Goal: Task Accomplishment & Management: Complete application form

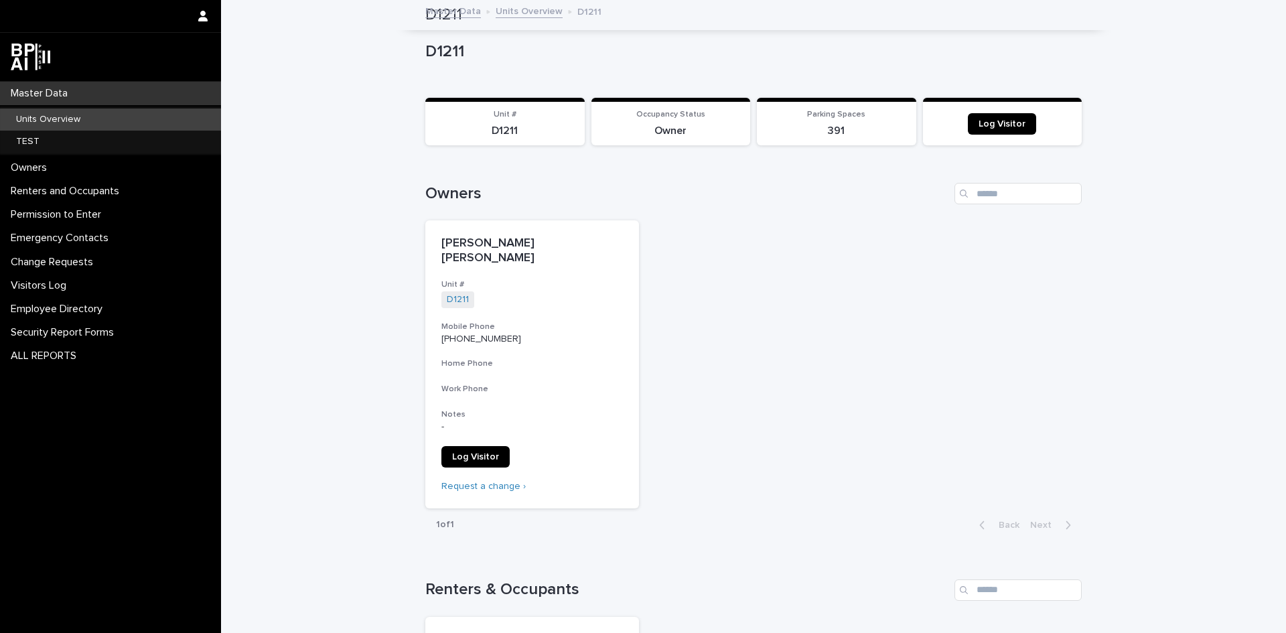
scroll to position [670, 0]
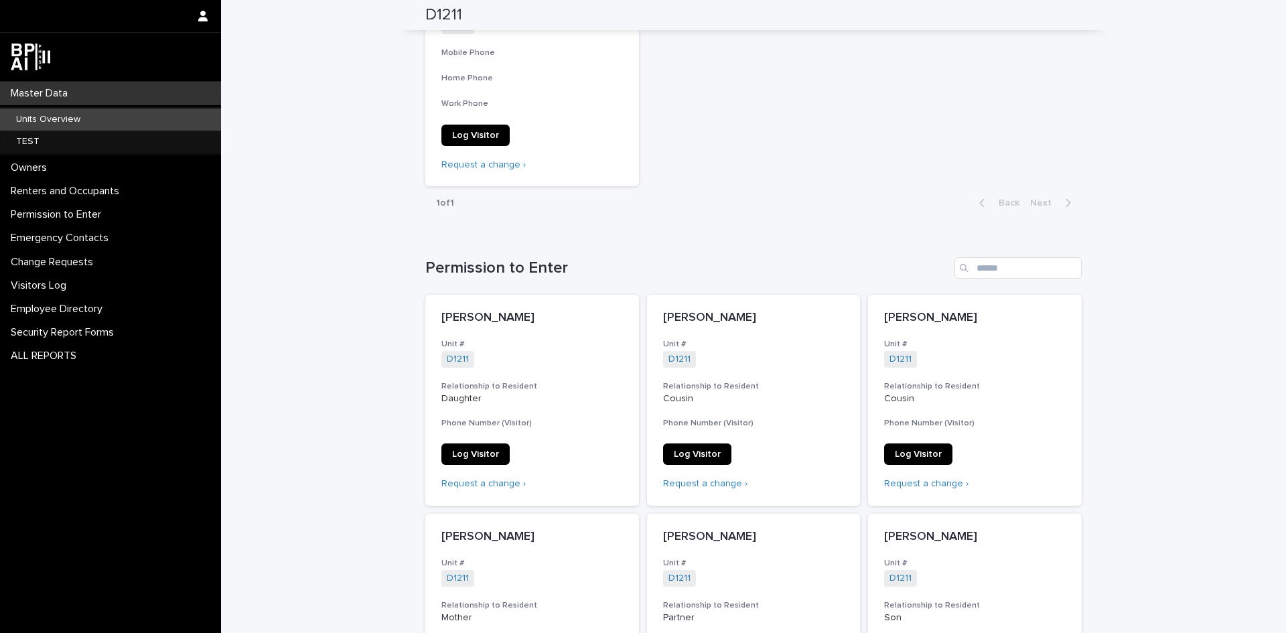
click at [90, 92] on div "Master Data" at bounding box center [110, 93] width 221 height 23
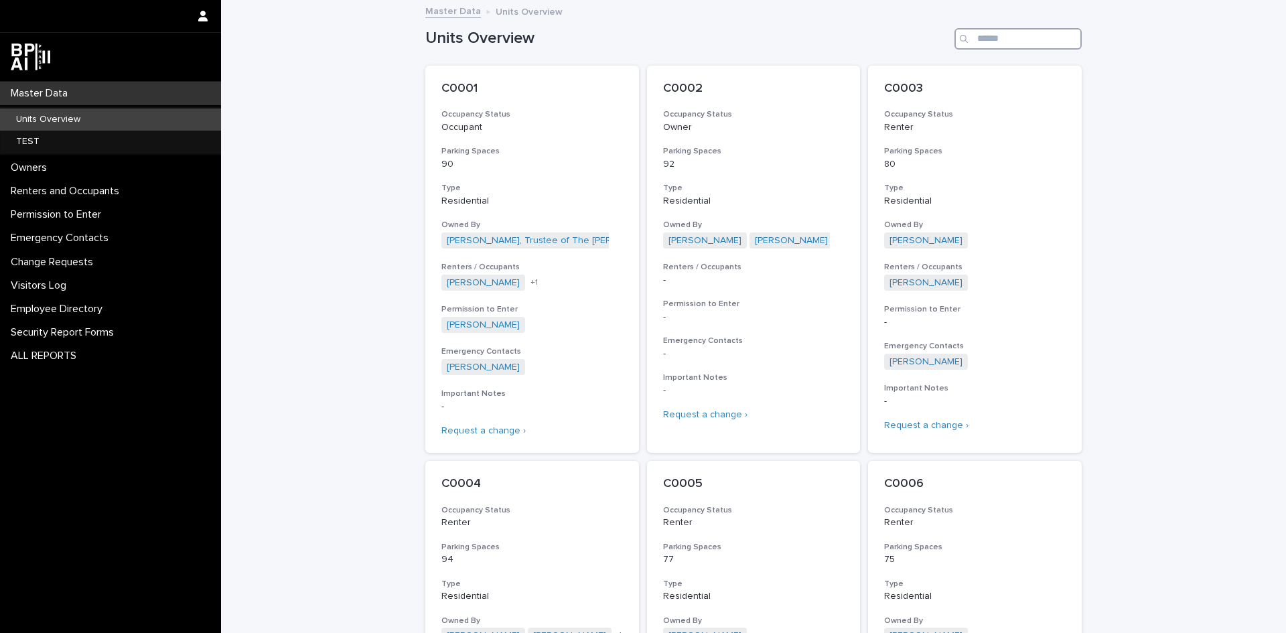
click at [986, 44] on input "Search" at bounding box center [1018, 38] width 127 height 21
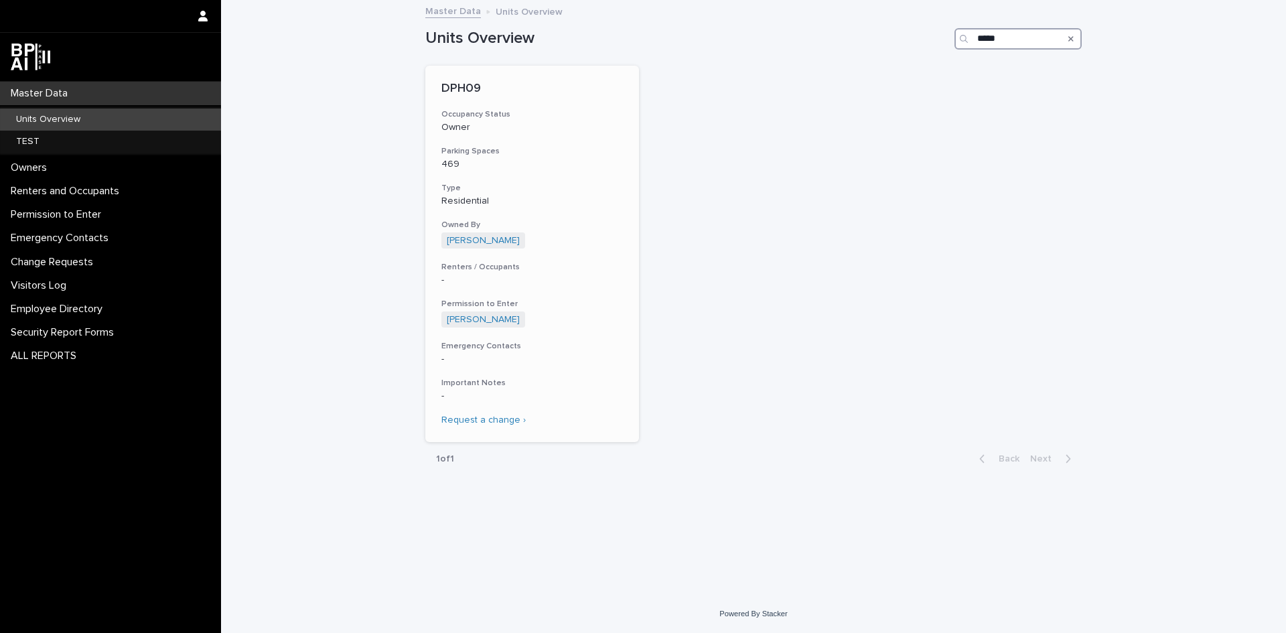
type input "*****"
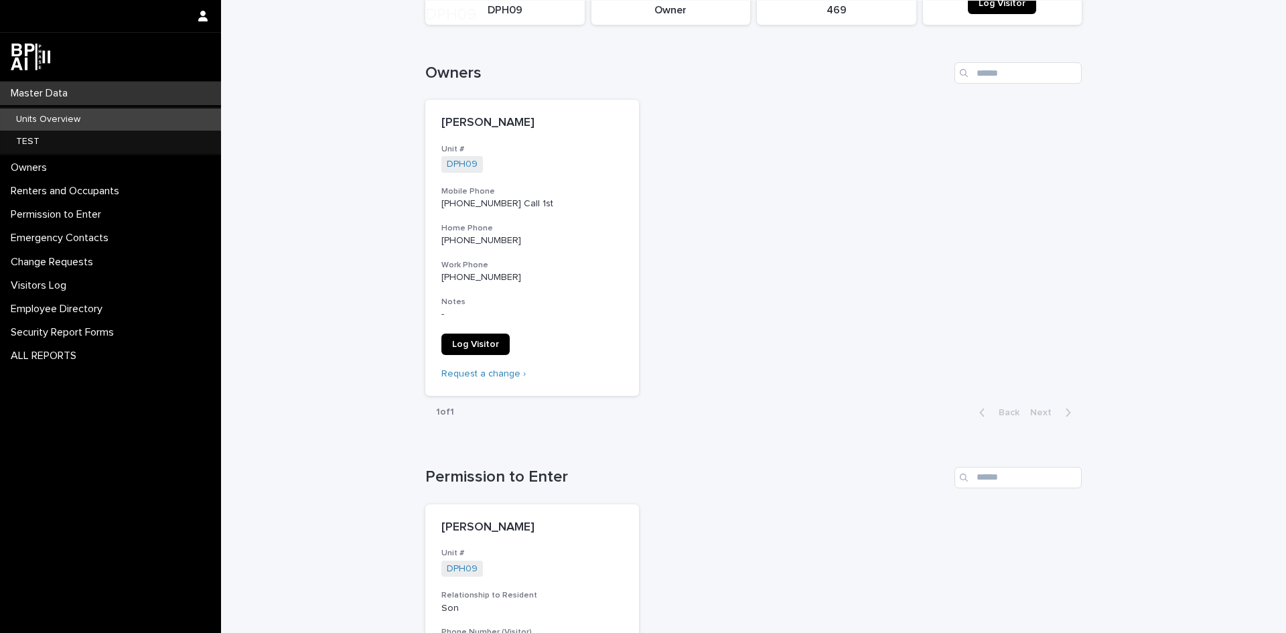
scroll to position [268, 0]
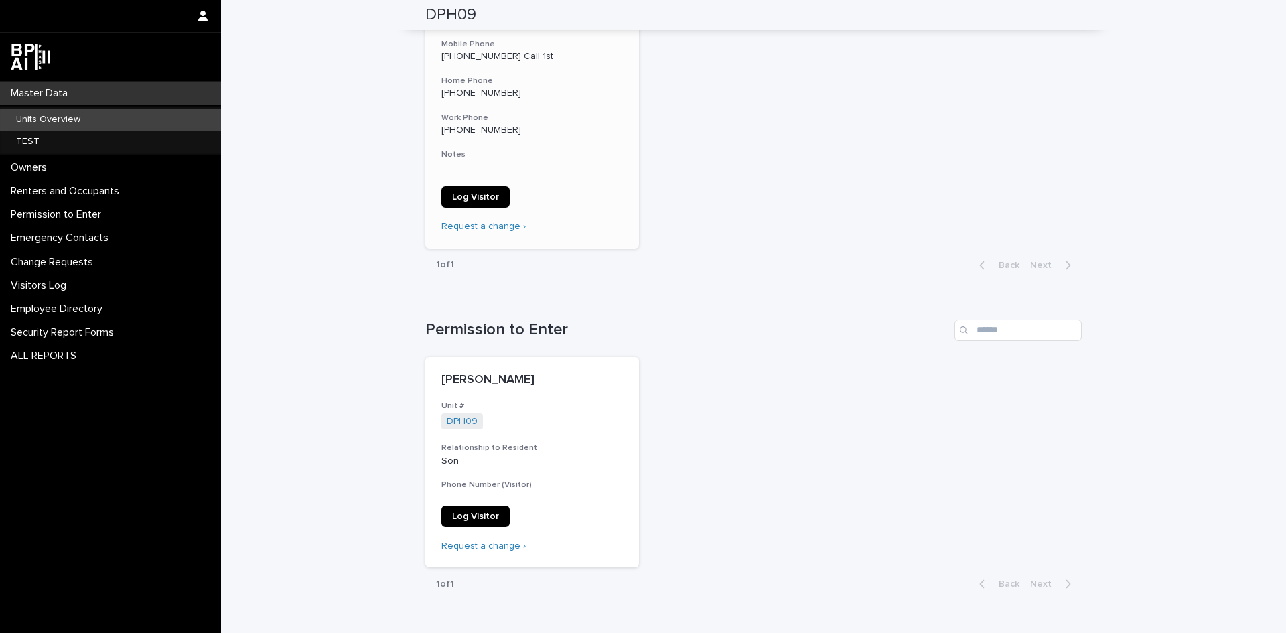
click at [465, 195] on span "Log Visitor" at bounding box center [475, 196] width 47 height 9
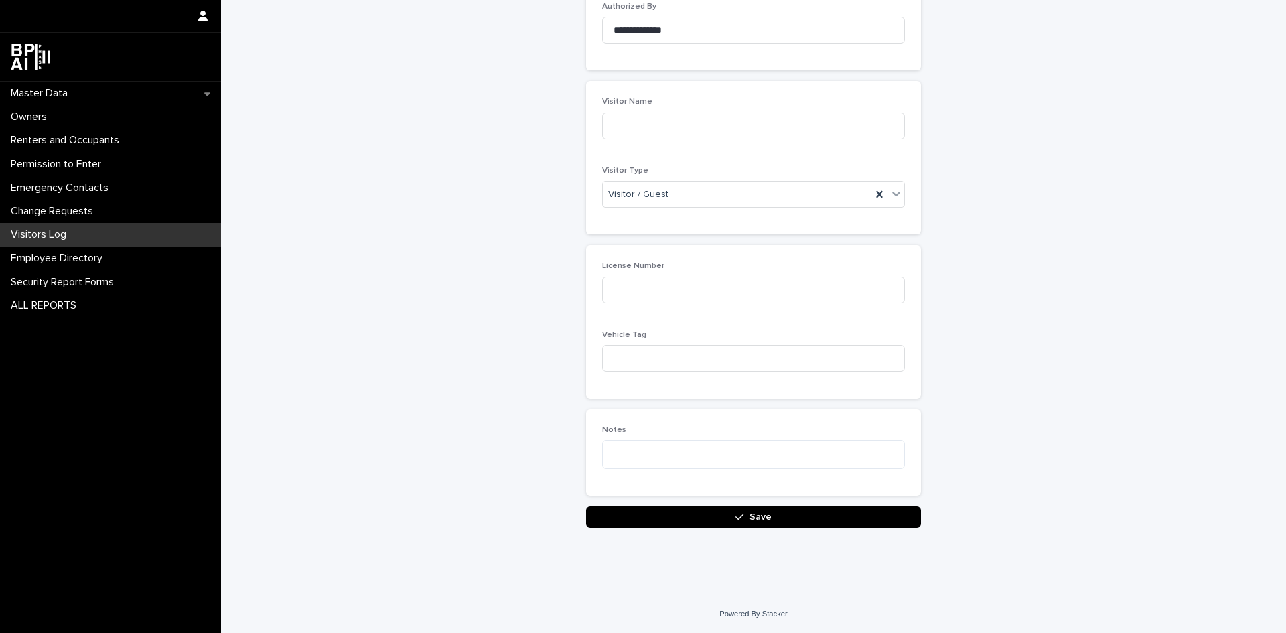
scroll to position [159, 0]
click at [770, 189] on div "Visitor / Guest" at bounding box center [737, 195] width 269 height 22
click at [695, 232] on div "Delivery Service" at bounding box center [748, 243] width 301 height 23
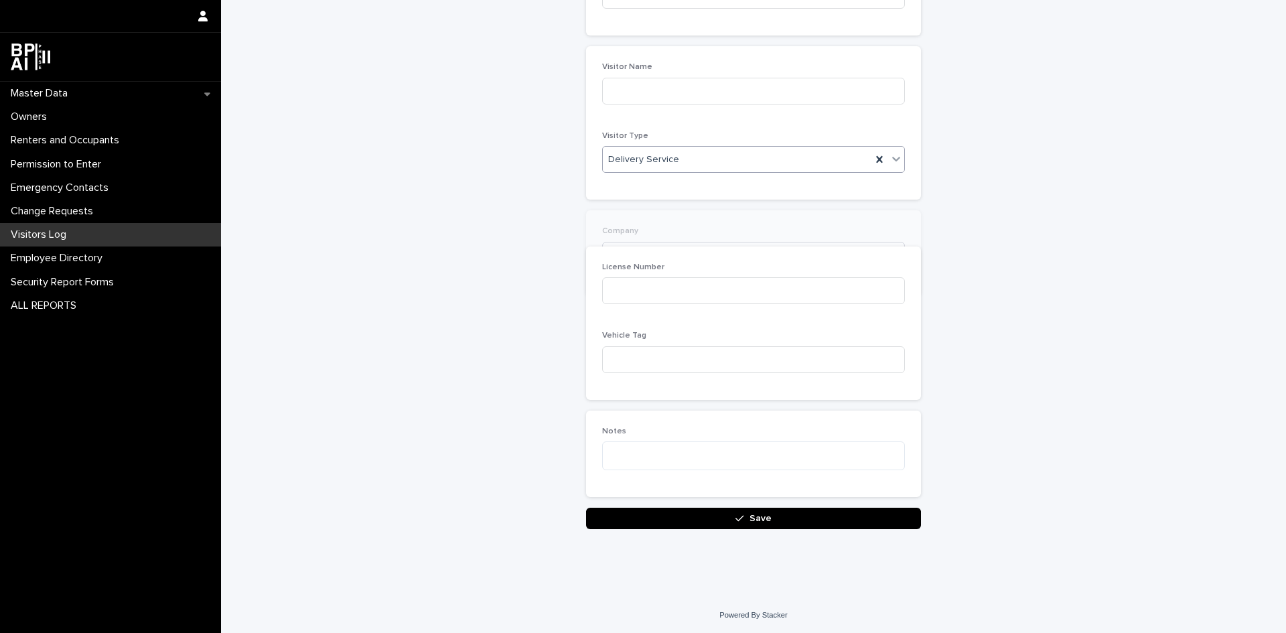
scroll to position [207, 0]
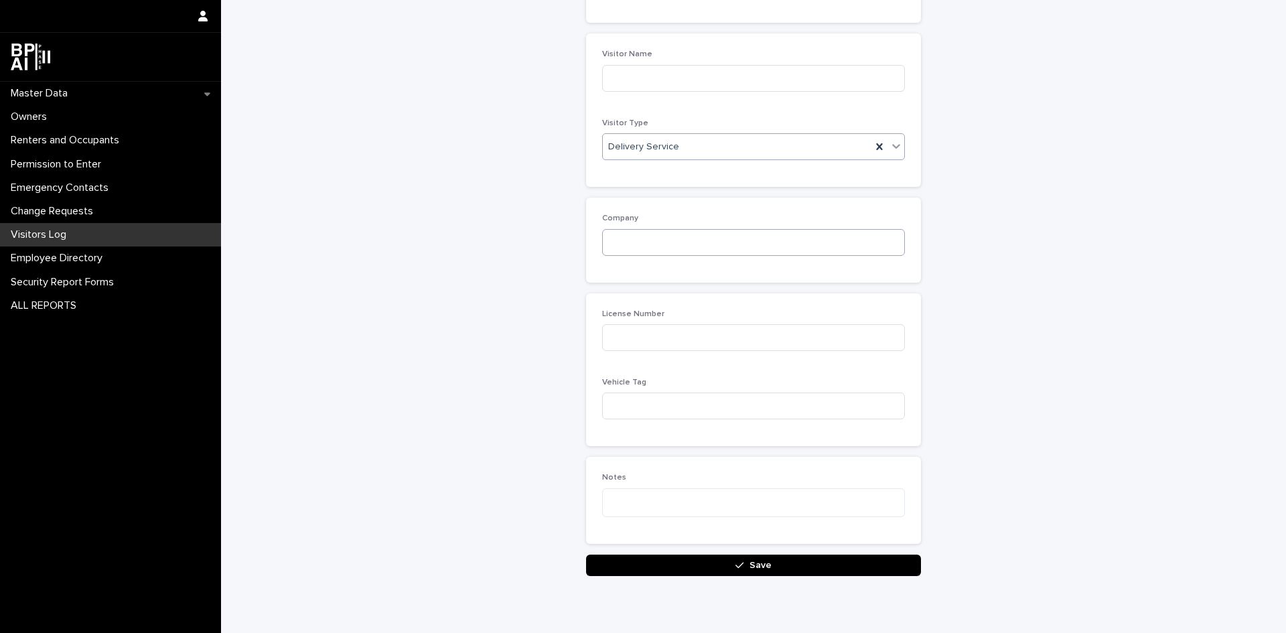
click at [687, 257] on div "Company" at bounding box center [753, 240] width 303 height 52
click at [687, 239] on input at bounding box center [753, 242] width 303 height 27
type input "*"
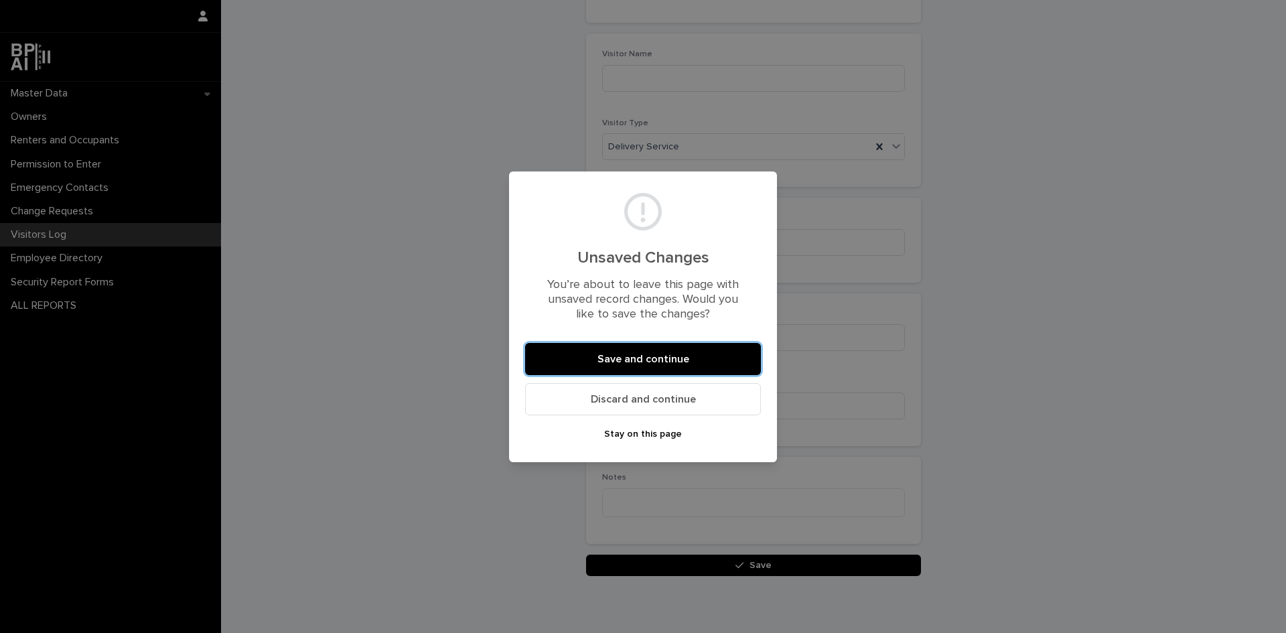
click at [646, 403] on span "Discard and continue" at bounding box center [643, 399] width 105 height 11
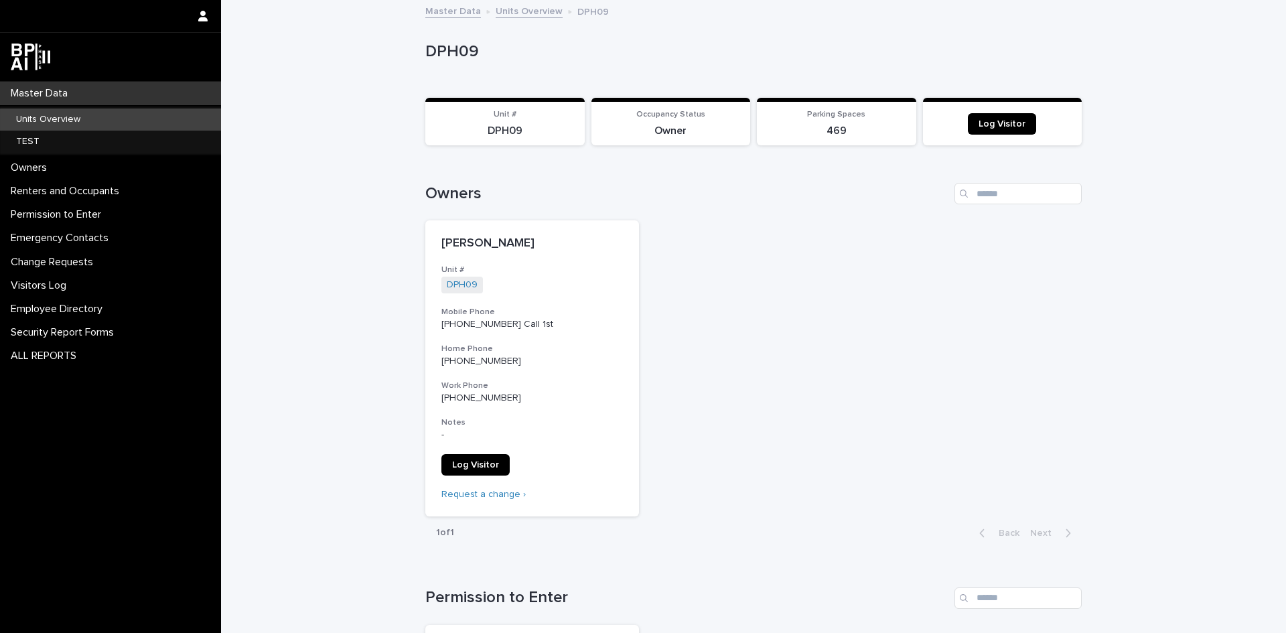
click at [44, 92] on p "Master Data" at bounding box center [41, 93] width 73 height 13
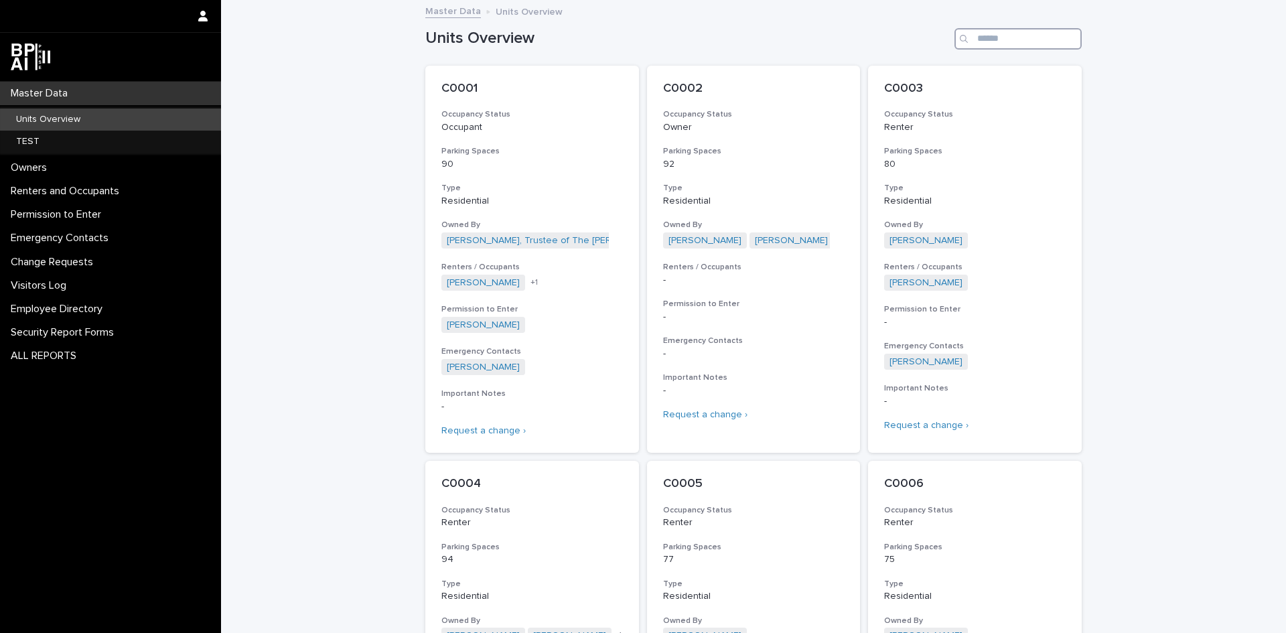
click at [1012, 43] on input "Search" at bounding box center [1018, 38] width 127 height 21
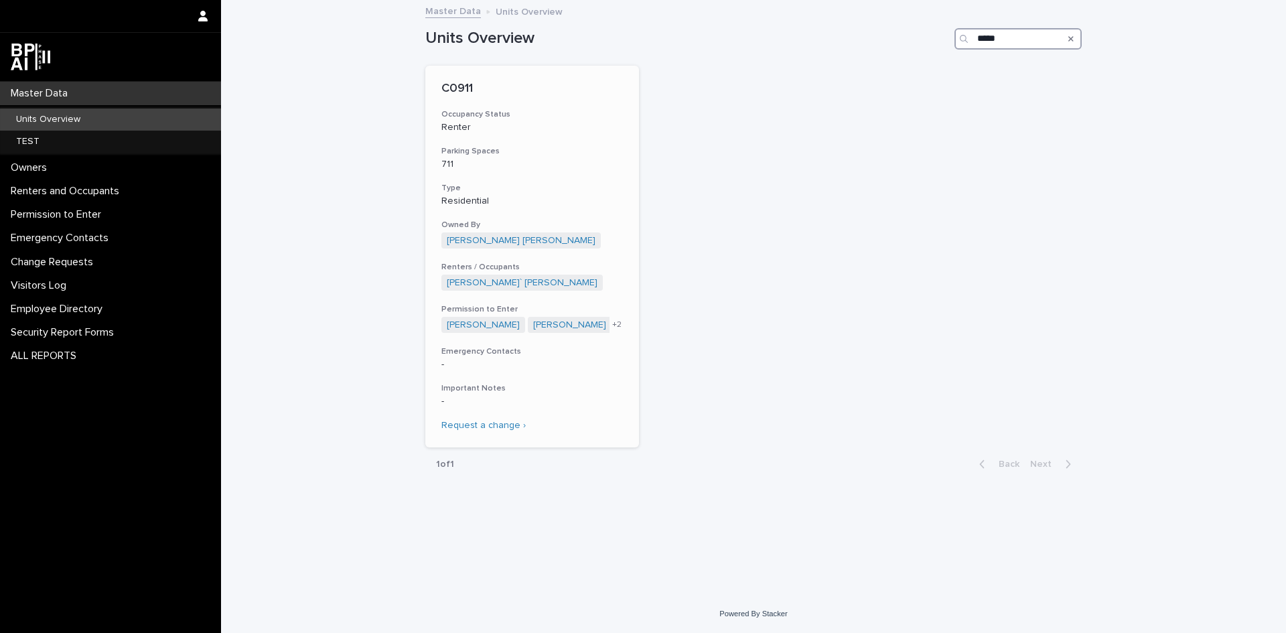
type input "*****"
click at [575, 171] on div "C0911 Occupancy Status Renter Parking Spaces 711 Type Residential Owned By [PER…" at bounding box center [532, 257] width 214 height 382
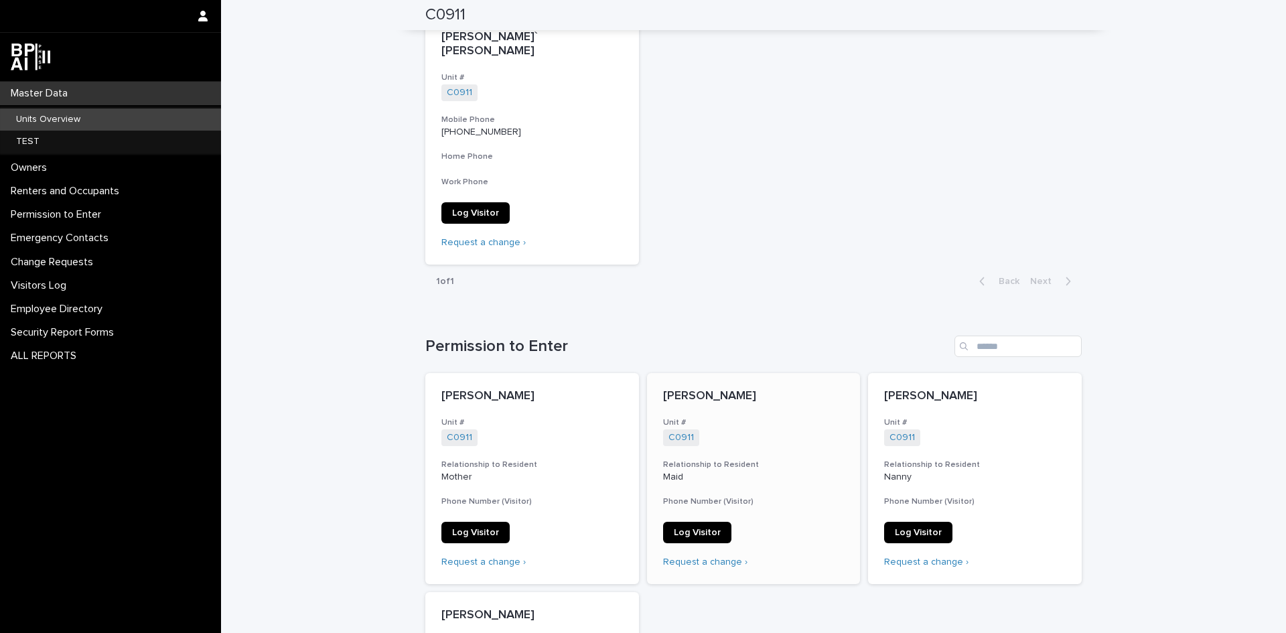
scroll to position [893, 0]
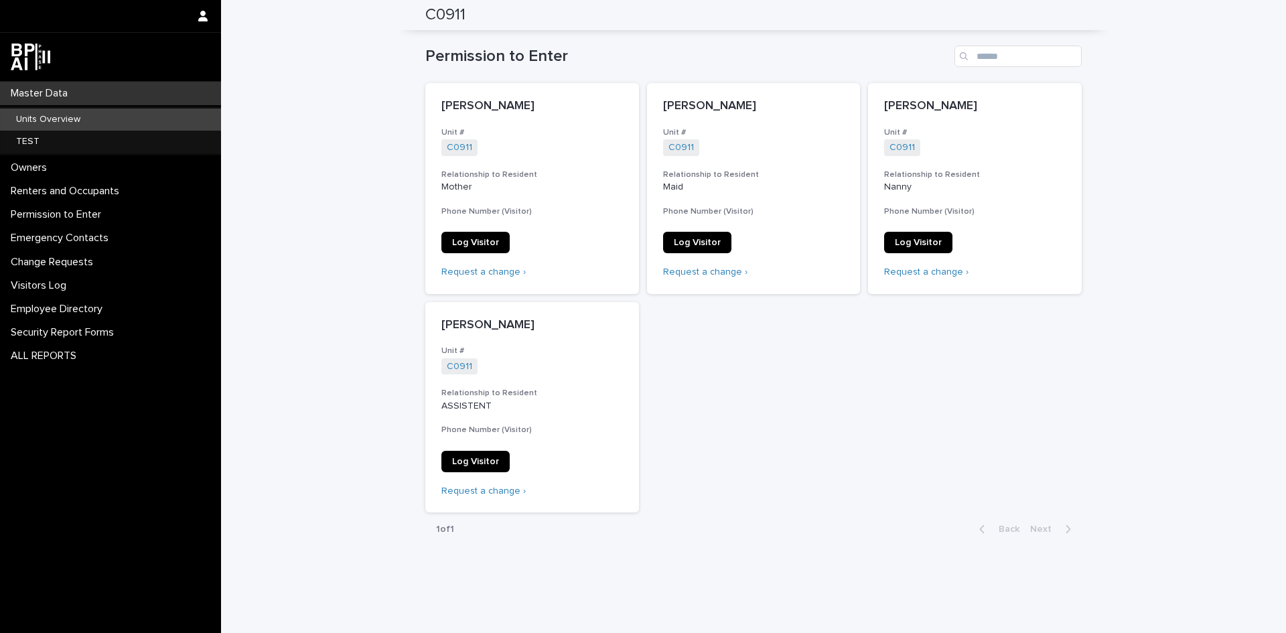
click at [61, 89] on p "Master Data" at bounding box center [41, 93] width 73 height 13
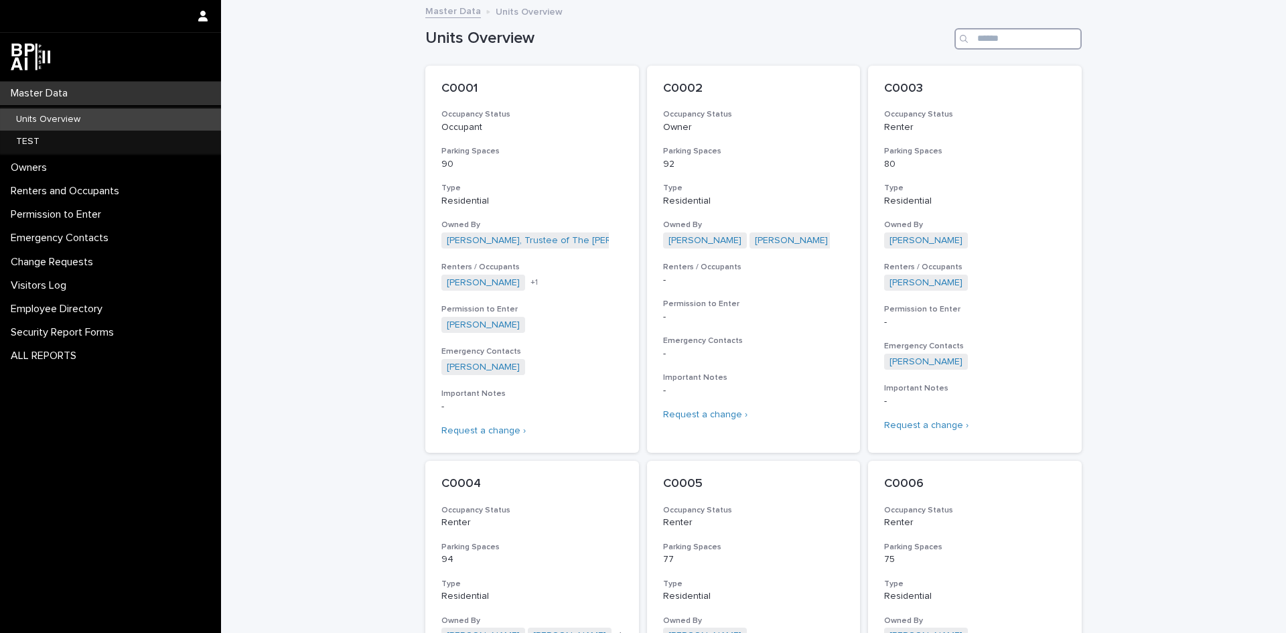
click at [1037, 41] on input "Search" at bounding box center [1018, 38] width 127 height 21
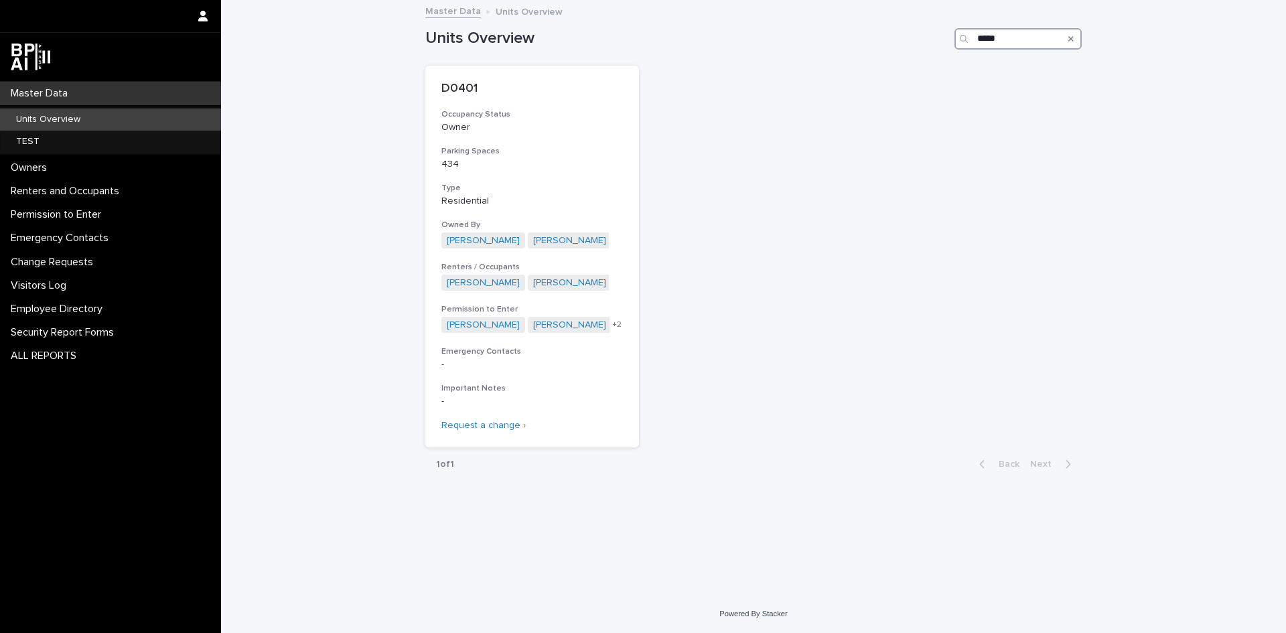
type input "*****"
click at [573, 169] on p "434" at bounding box center [532, 164] width 182 height 11
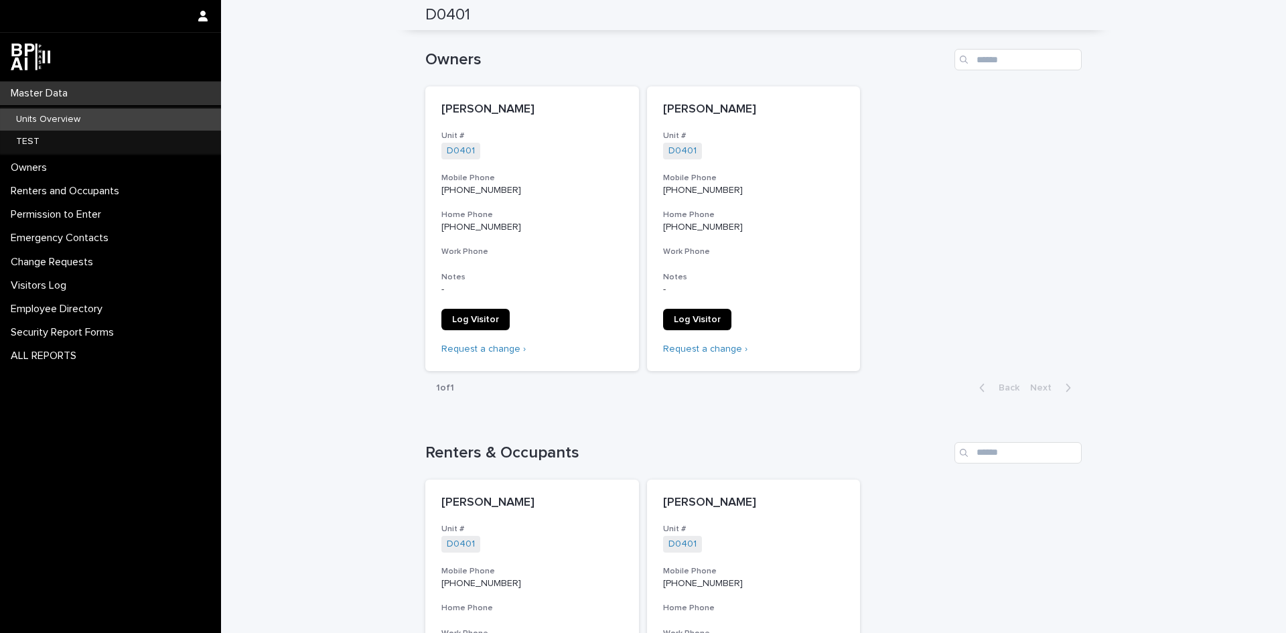
scroll to position [603, 0]
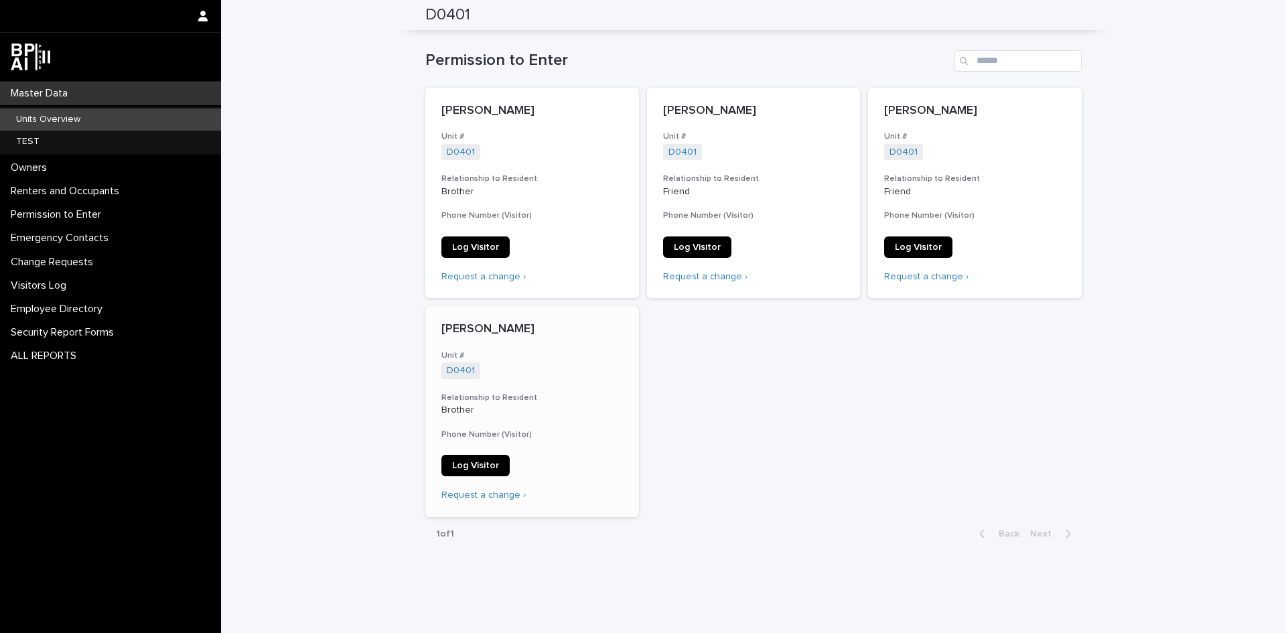
click at [464, 460] on link "Log Visitor" at bounding box center [475, 465] width 68 height 21
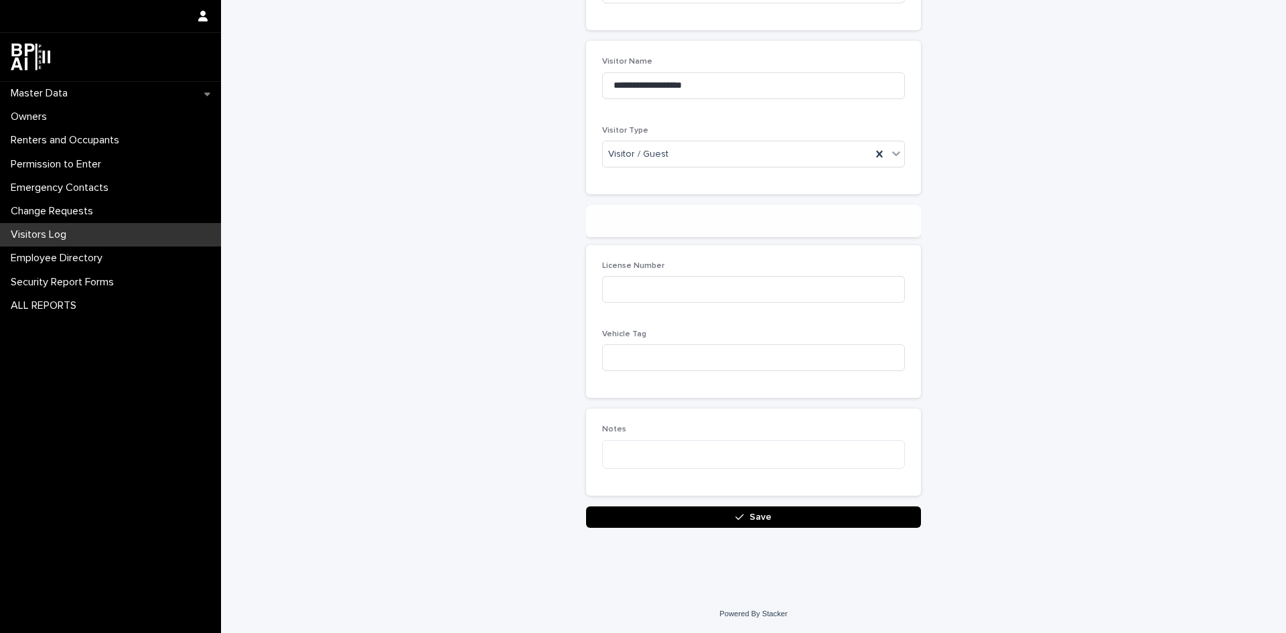
scroll to position [159, 0]
click at [659, 366] on input at bounding box center [753, 358] width 303 height 27
click at [746, 512] on button "Save" at bounding box center [753, 516] width 335 height 21
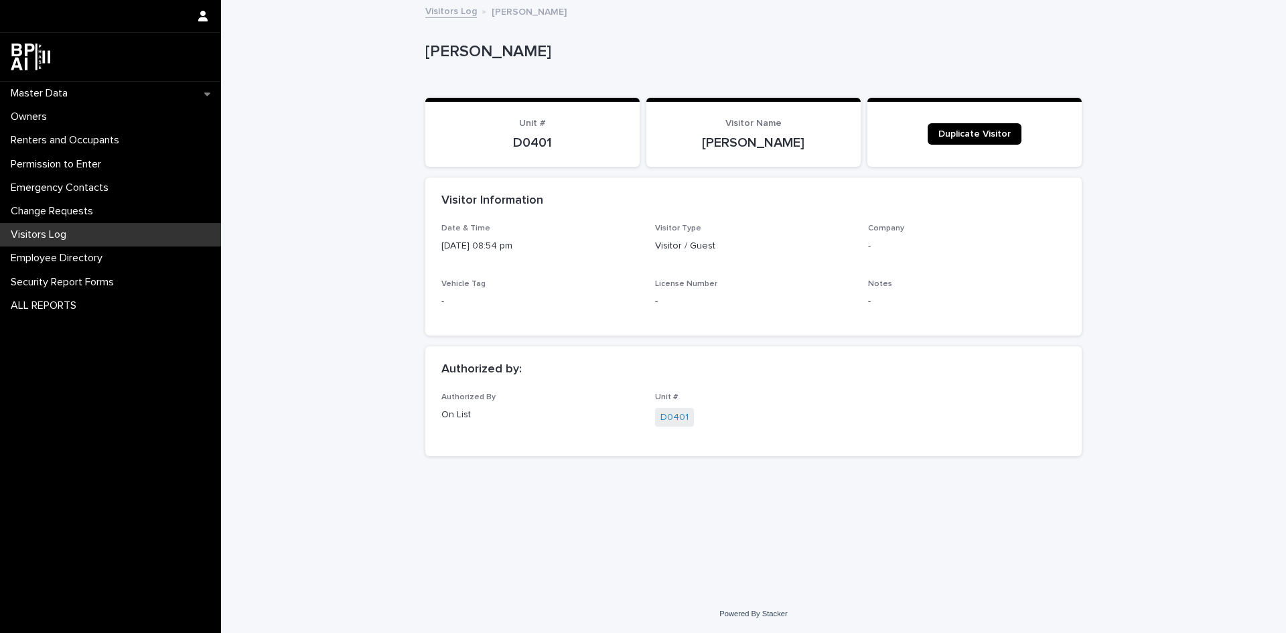
click at [44, 237] on p "Visitors Log" at bounding box center [41, 234] width 72 height 13
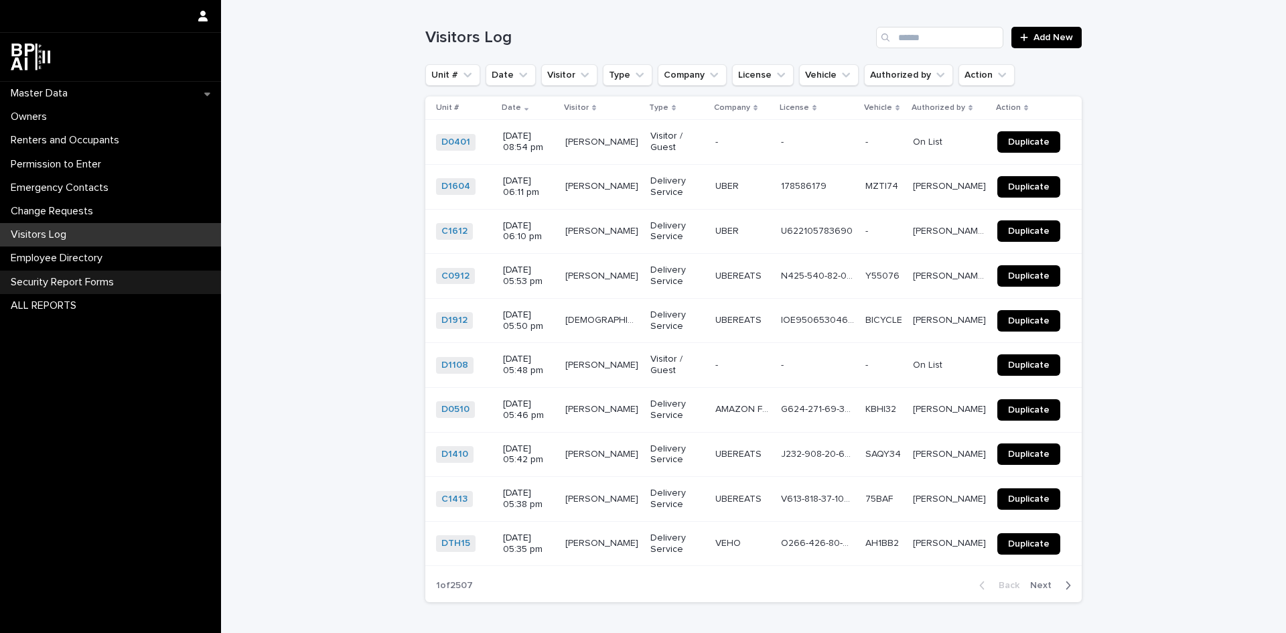
click at [48, 281] on p "Security Report Forms" at bounding box center [64, 282] width 119 height 13
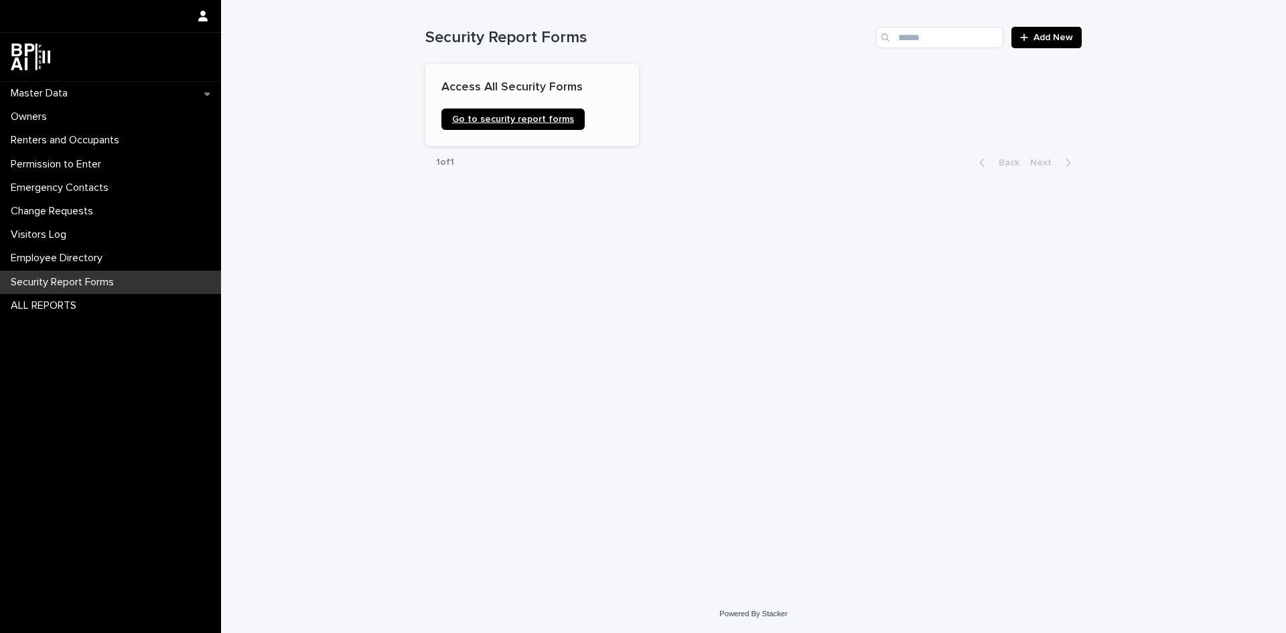
click at [503, 123] on span "Go to security report forms" at bounding box center [513, 119] width 122 height 9
click at [100, 228] on div "Visitors Log" at bounding box center [110, 234] width 221 height 23
